Goal: Task Accomplishment & Management: Use online tool/utility

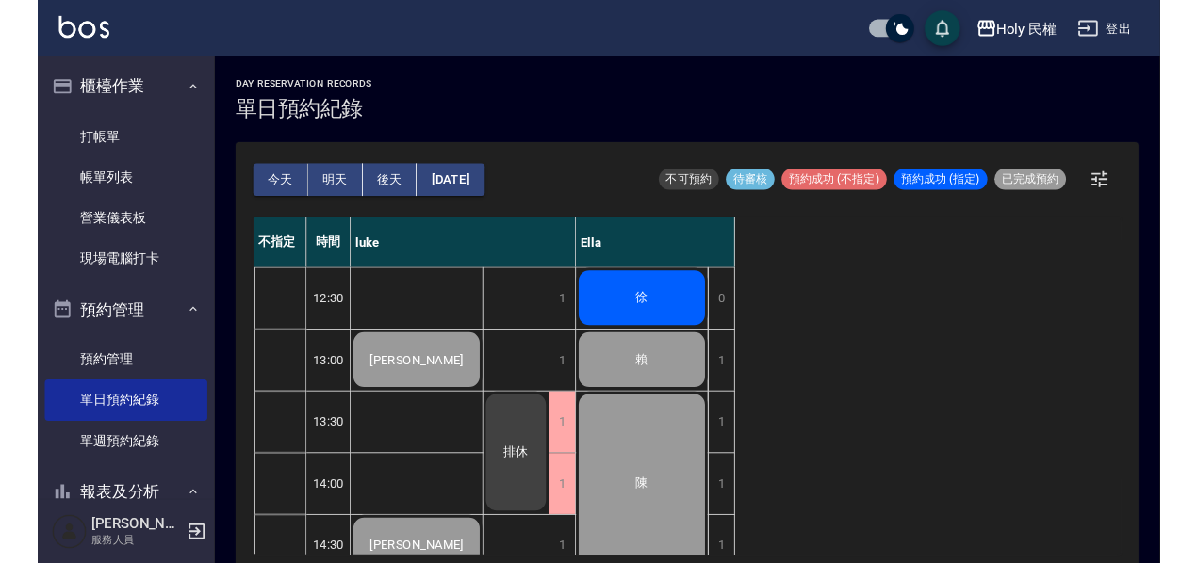
scroll to position [762, 0]
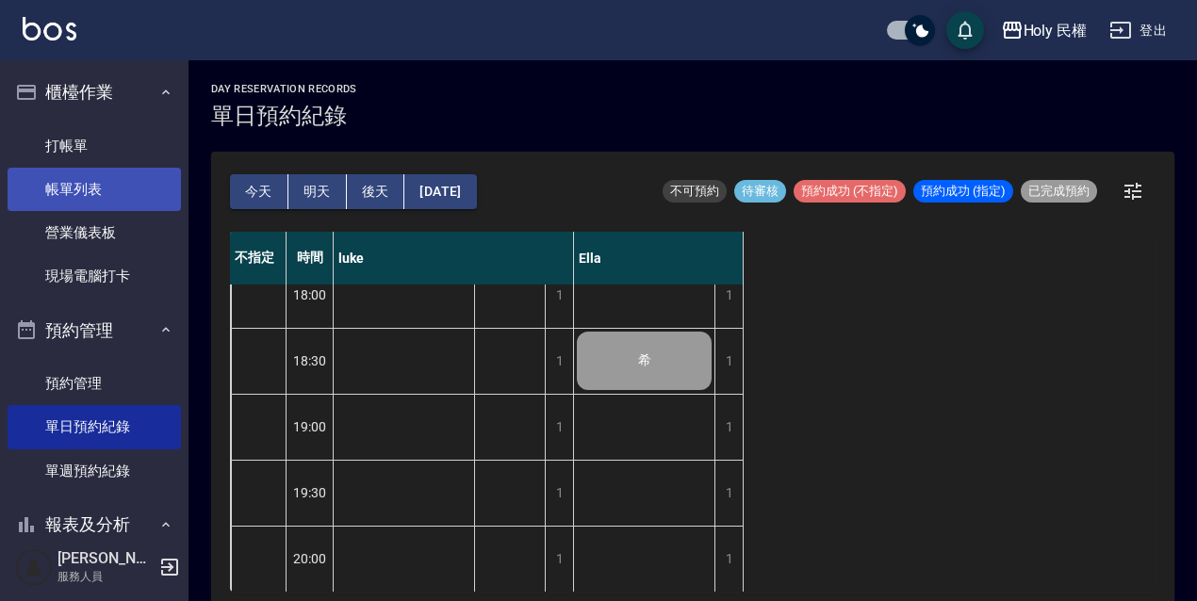
click at [89, 183] on link "帳單列表" at bounding box center [94, 189] width 173 height 43
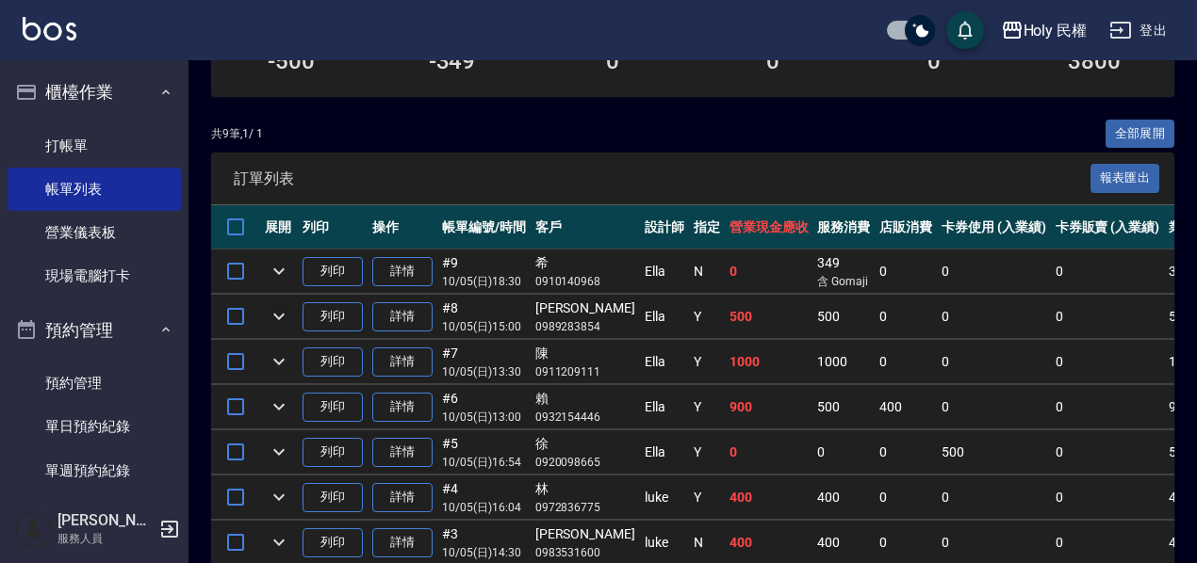
scroll to position [188, 0]
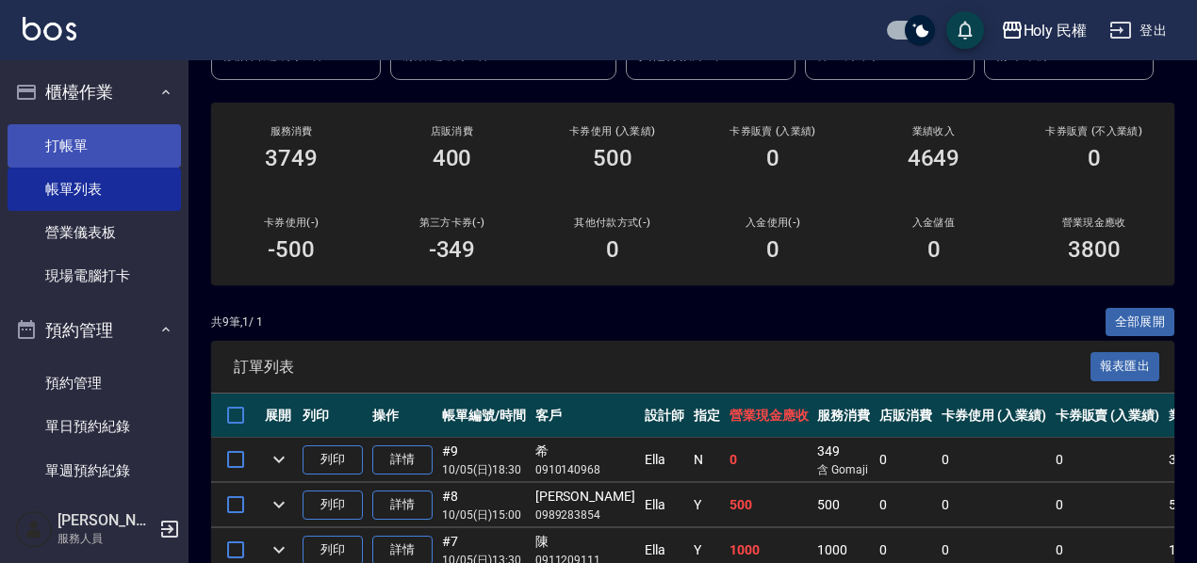
click at [58, 136] on link "打帳單" at bounding box center [94, 145] width 173 height 43
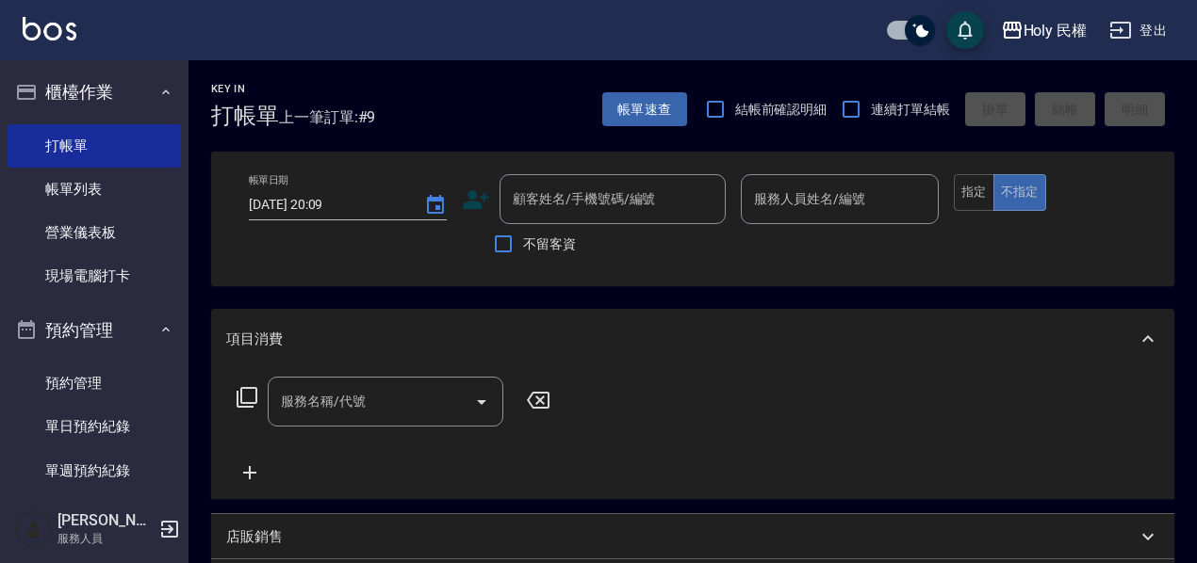
click at [474, 199] on icon at bounding box center [476, 200] width 28 height 28
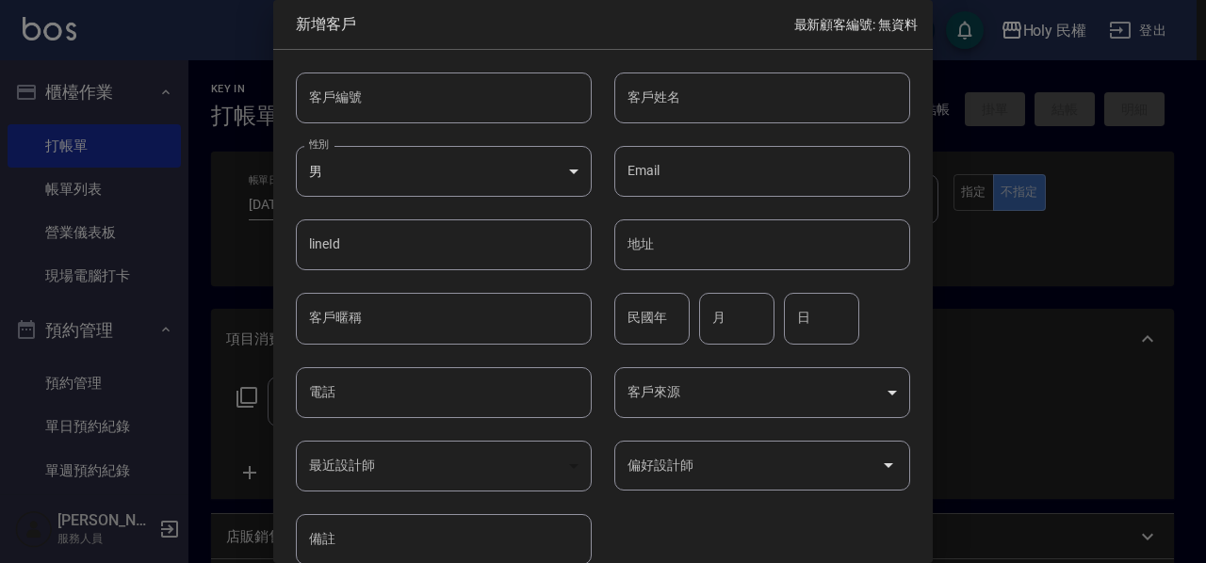
click at [727, 104] on input "客戶姓名" at bounding box center [762, 98] width 296 height 51
type input "梁"
click at [362, 403] on input "電話" at bounding box center [444, 392] width 296 height 51
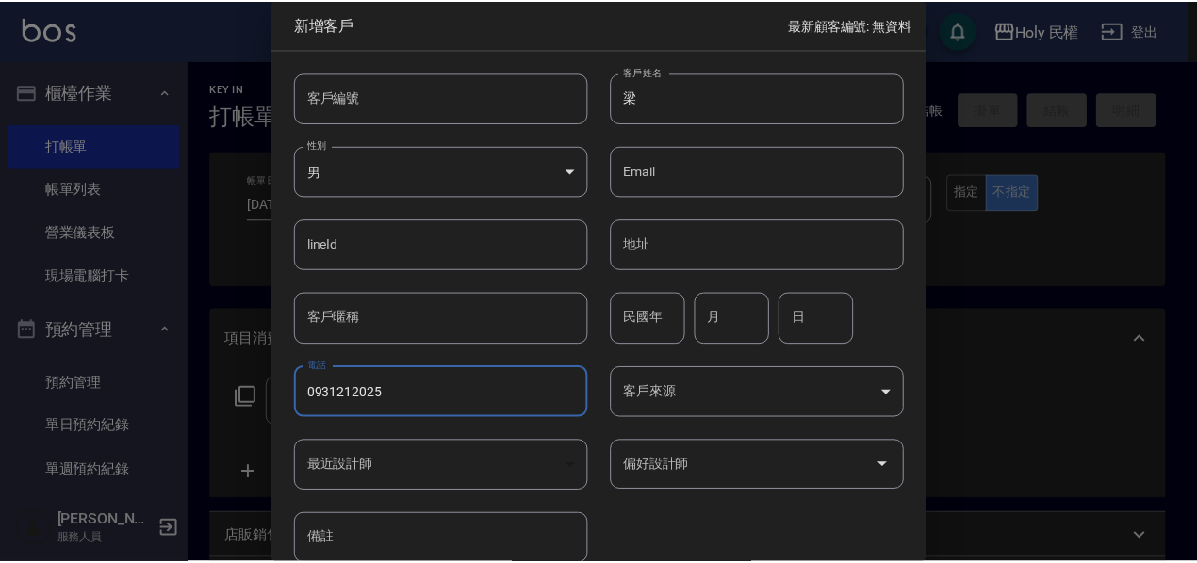
scroll to position [90, 0]
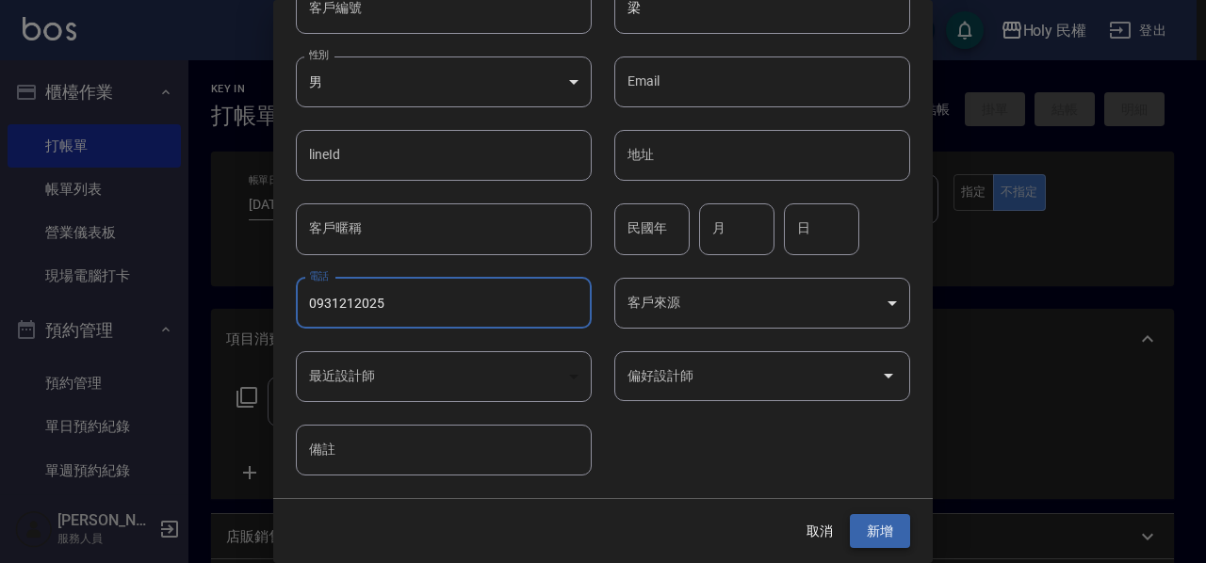
type input "0931212025"
click at [873, 535] on button "新增" at bounding box center [880, 531] width 60 height 35
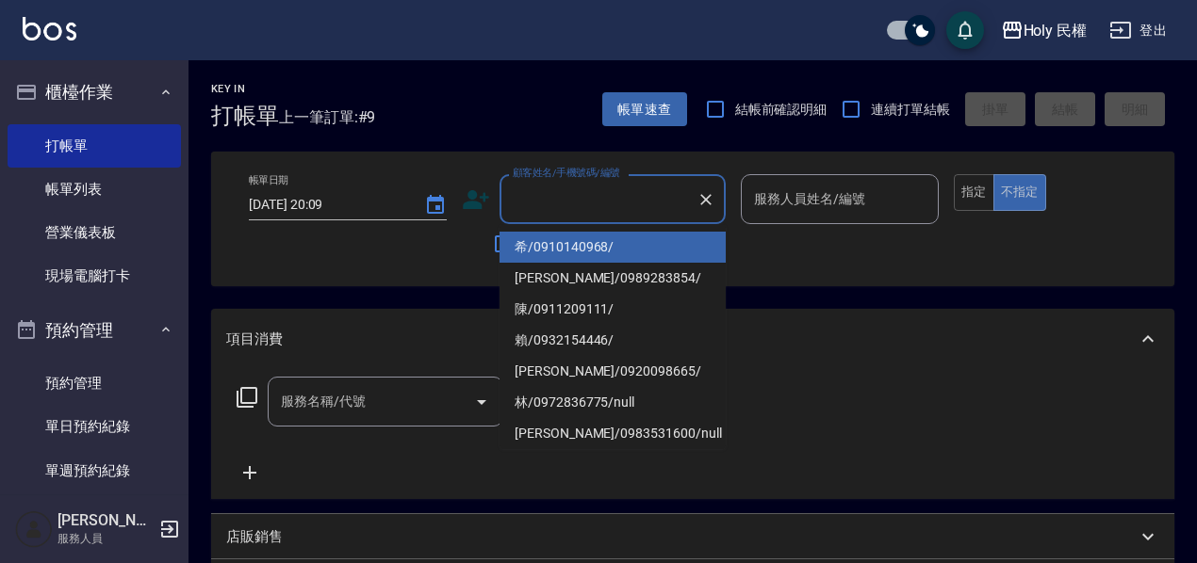
click at [688, 209] on input "顧客姓名/手機號碼/編號" at bounding box center [598, 199] width 181 height 33
type input "x"
click at [591, 243] on li "梁/0931212025/" at bounding box center [612, 247] width 226 height 31
type input "梁/0931212025/"
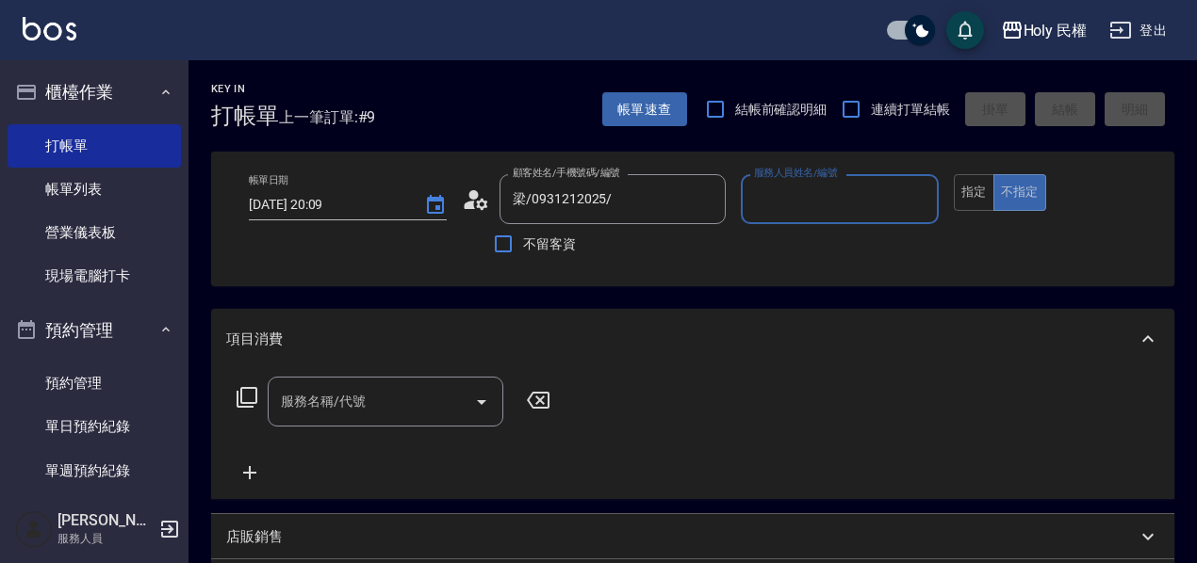
click at [792, 211] on input "服務人員姓名/編號" at bounding box center [839, 199] width 181 height 33
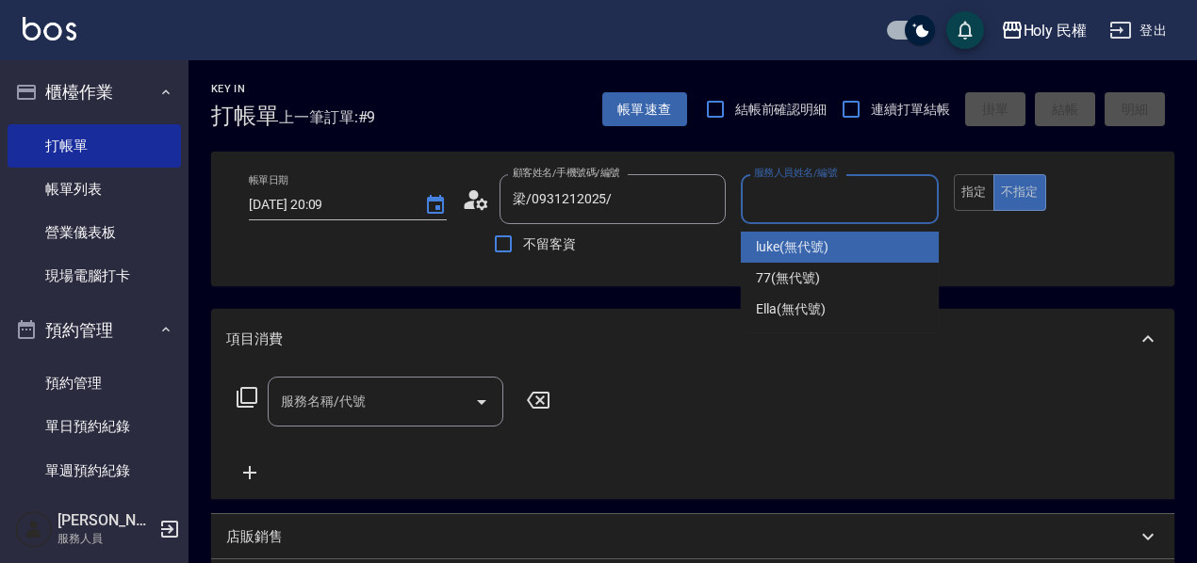
click at [801, 245] on span "luke (無代號)" at bounding box center [792, 247] width 73 height 20
type input "luke(無代號)"
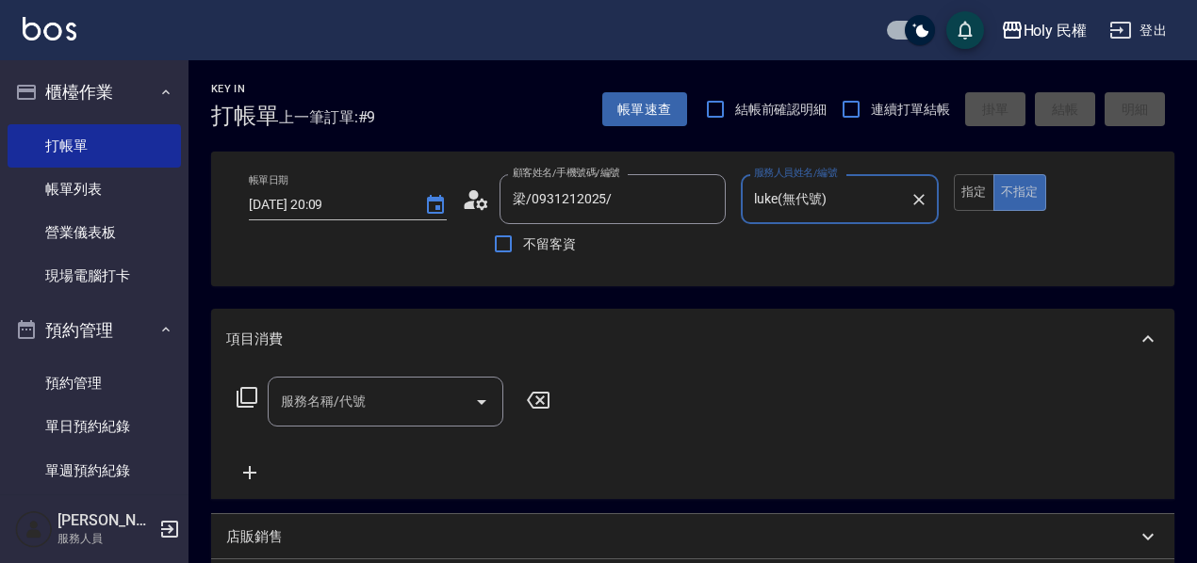
click at [379, 409] on input "服務名稱/代號" at bounding box center [371, 401] width 190 height 33
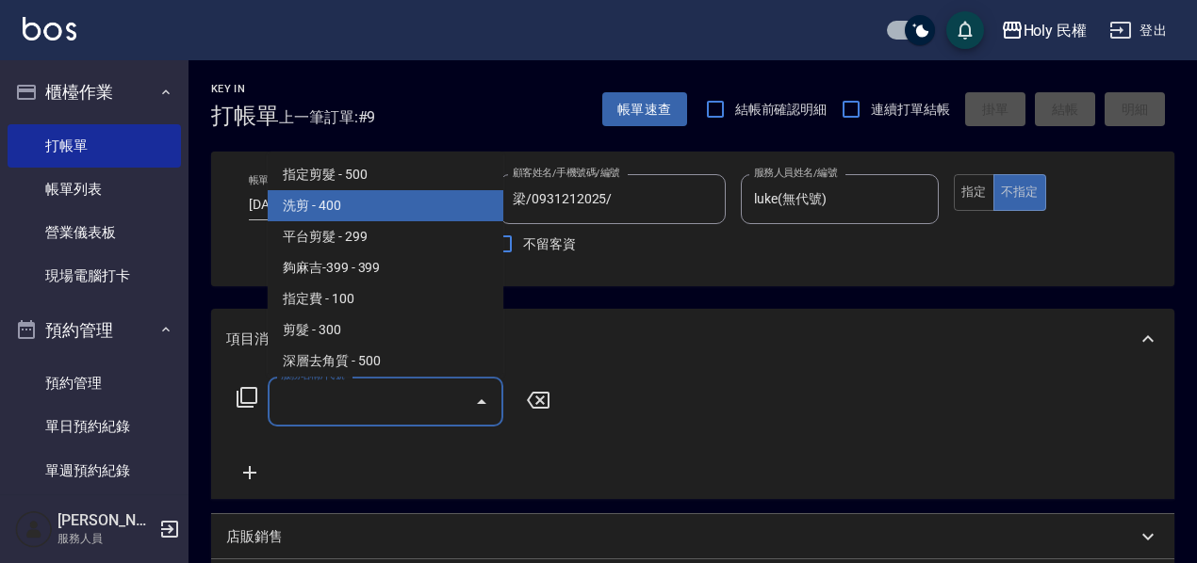
click at [338, 213] on span "洗剪 - 400" at bounding box center [386, 205] width 236 height 31
type input "洗剪(3)"
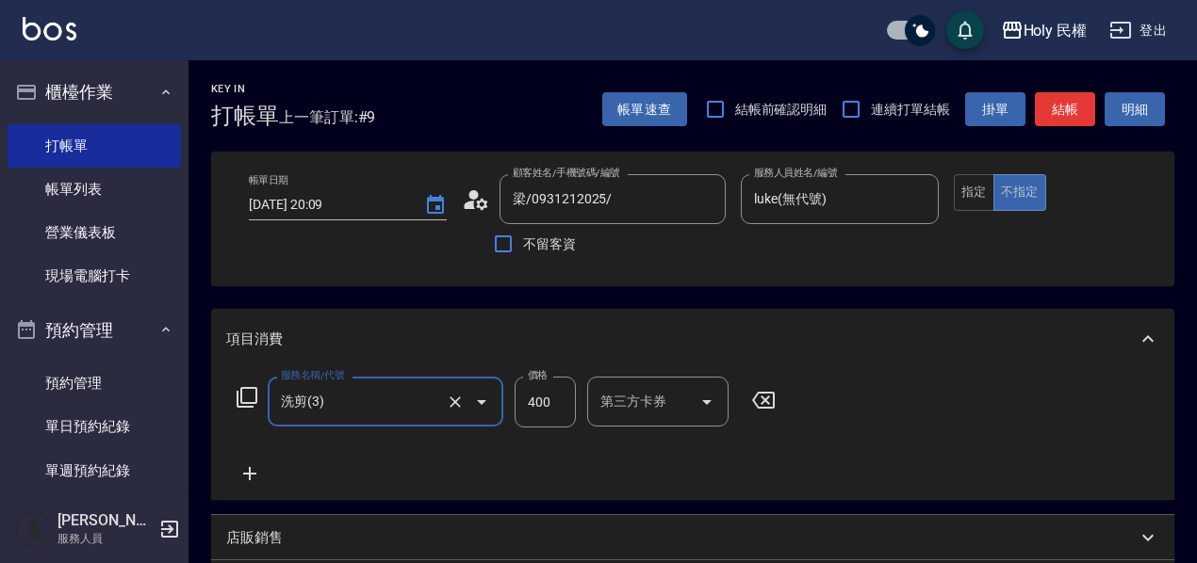
click at [1071, 110] on button "結帳" at bounding box center [1065, 109] width 60 height 35
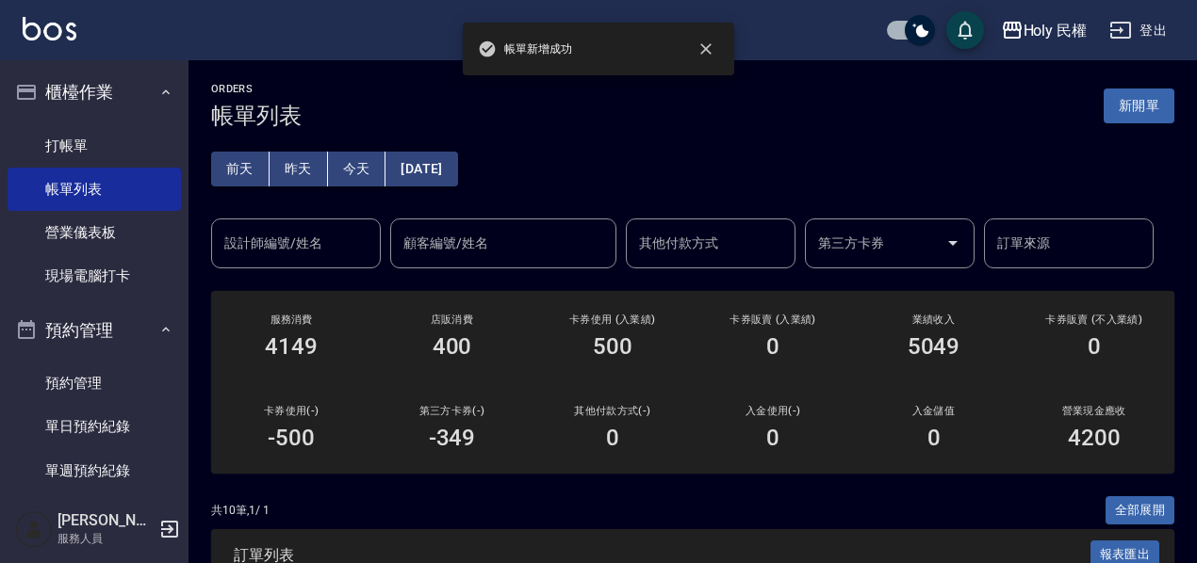
click at [692, 507] on div "共 10 筆, 1 / 1 全部展開" at bounding box center [692, 511] width 963 height 29
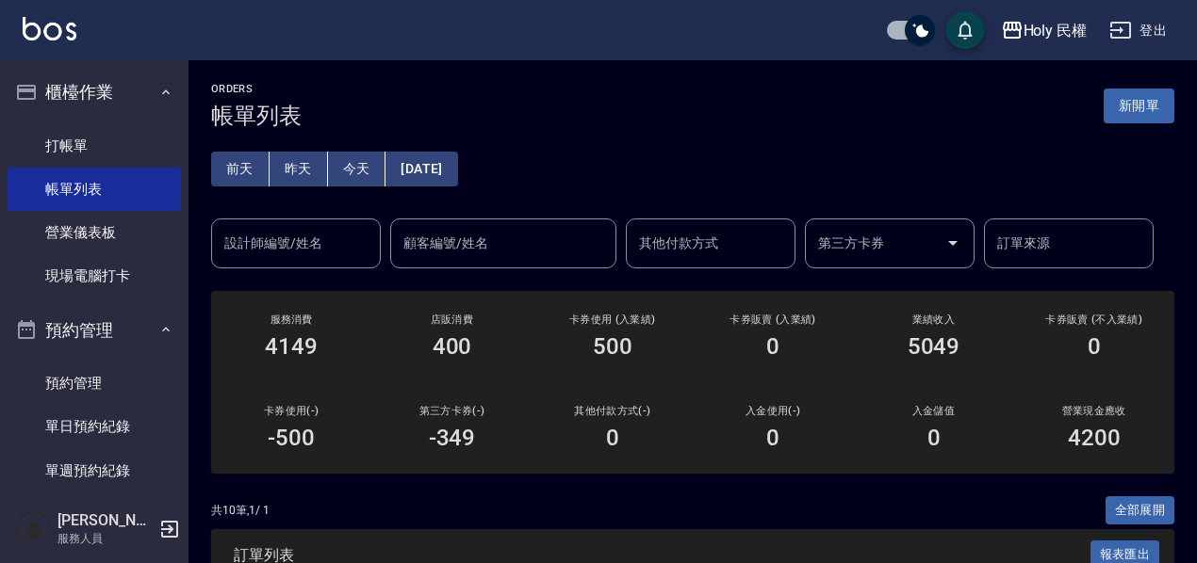
click at [603, 105] on div "ORDERS 帳單列表 新開單" at bounding box center [692, 106] width 963 height 46
